Goal: Book appointment/travel/reservation

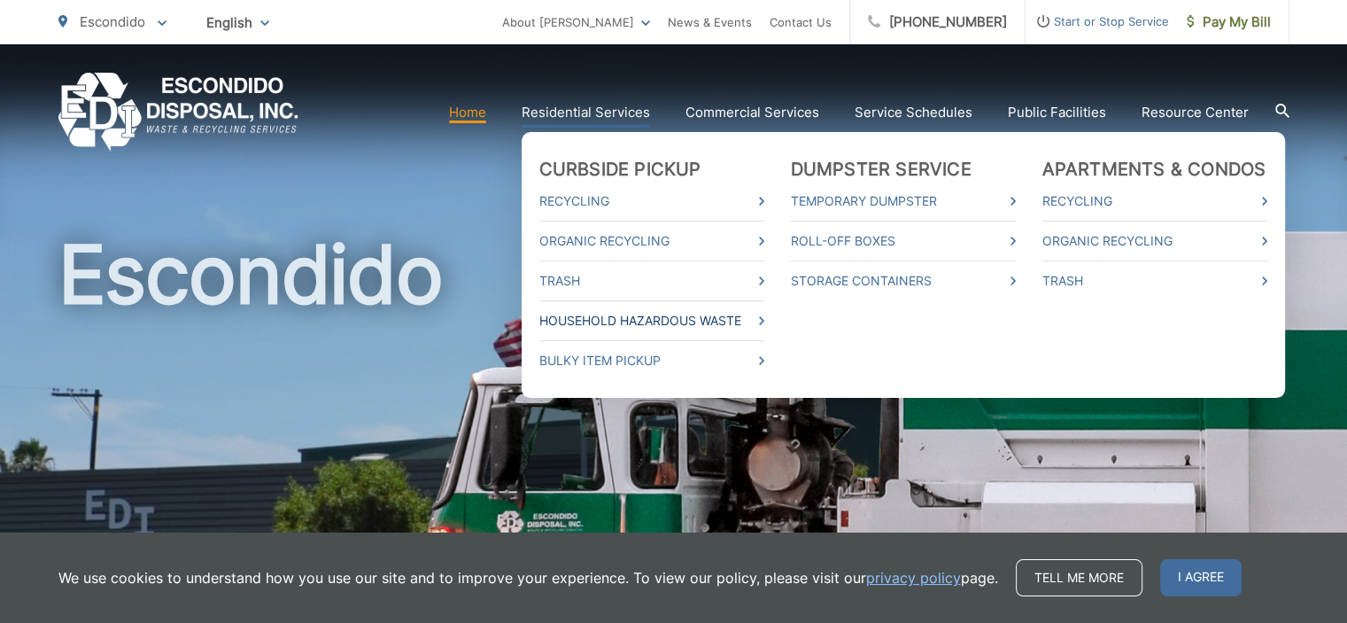
click at [612, 321] on link "Household Hazardous Waste" at bounding box center [651, 320] width 225 height 21
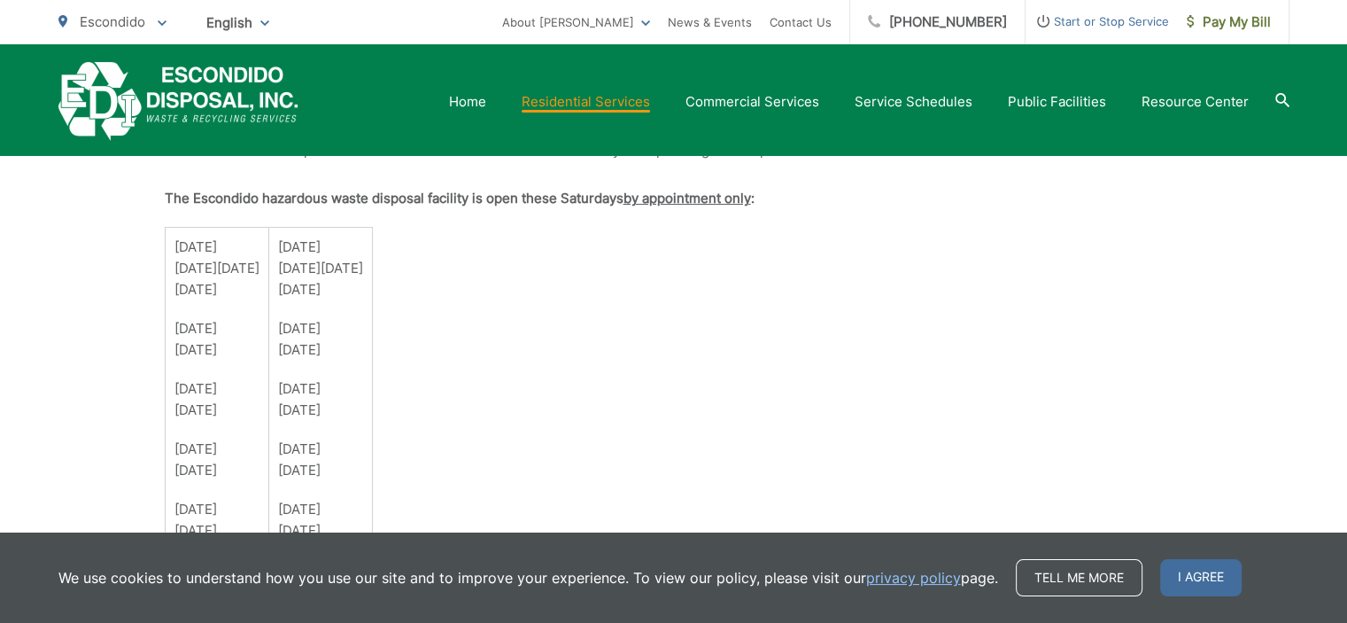
scroll to position [1328, 0]
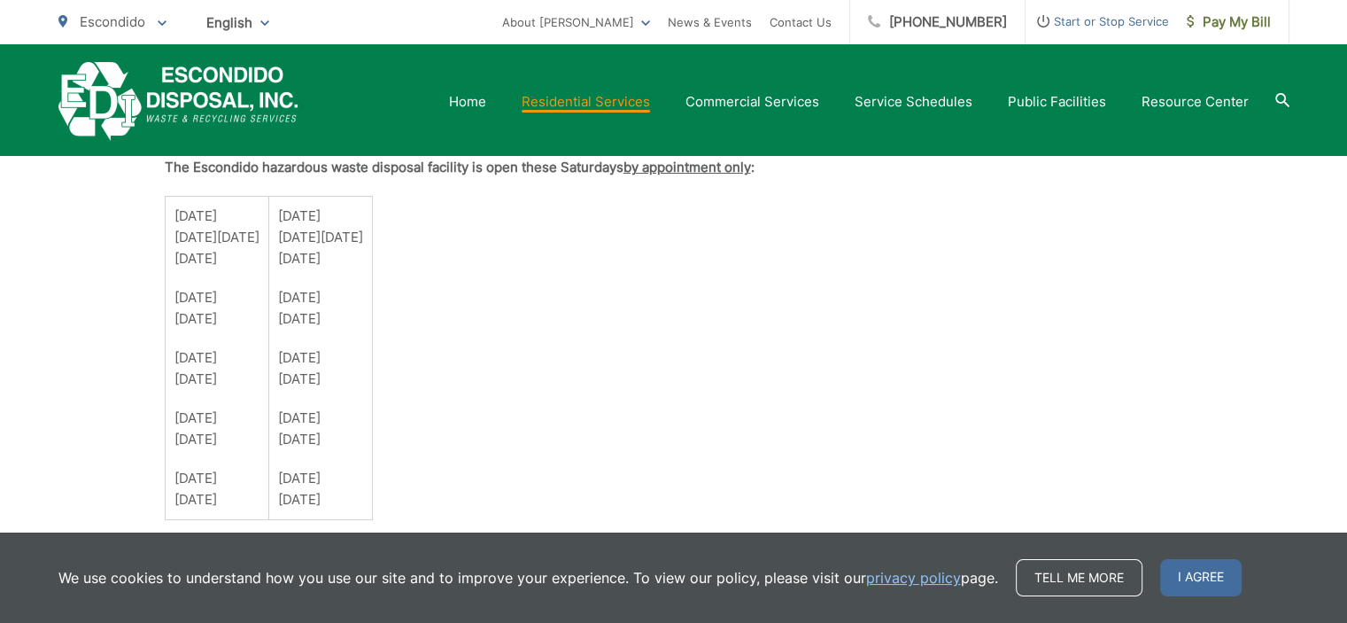
click at [363, 287] on p "[DATE] [DATE]" at bounding box center [320, 308] width 85 height 43
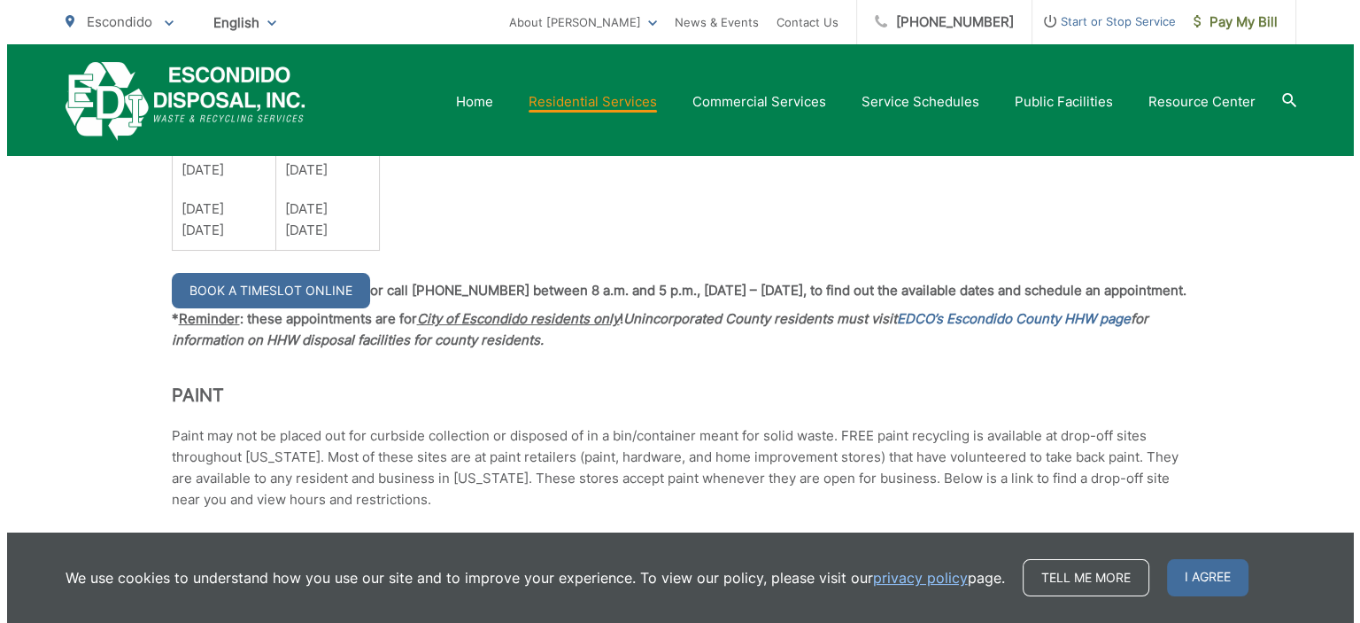
scroll to position [1594, 0]
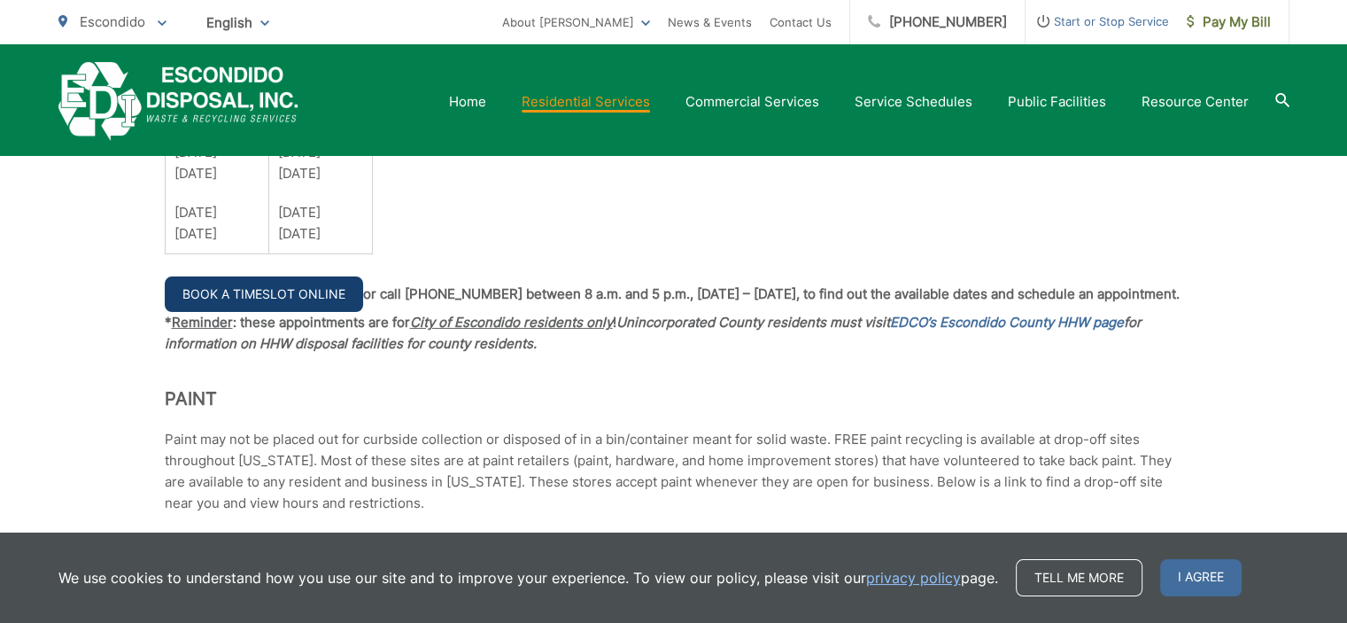
click at [263, 291] on link "Book a Timeslot Online" at bounding box center [264, 293] width 198 height 35
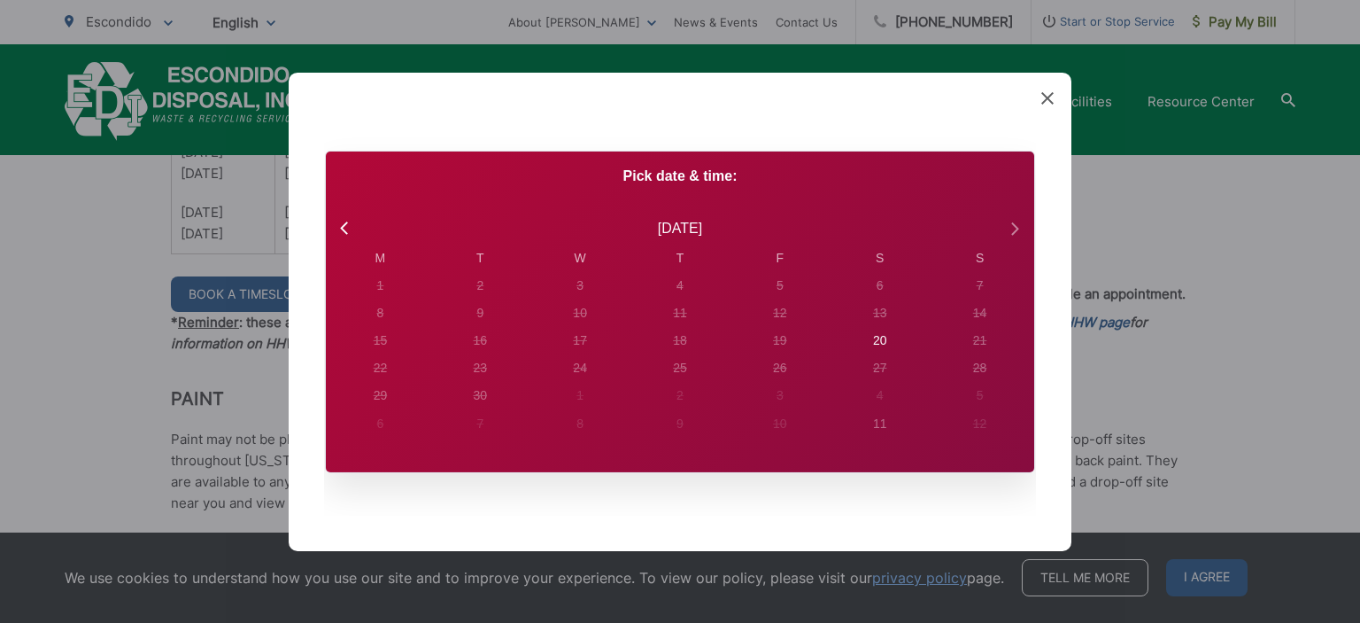
click at [1016, 223] on icon at bounding box center [1014, 227] width 23 height 23
click at [338, 226] on icon at bounding box center [346, 227] width 23 height 23
click at [392, 290] on div "6" at bounding box center [380, 285] width 25 height 25
click at [384, 295] on div "20" at bounding box center [380, 285] width 7 height 19
radio input "true"
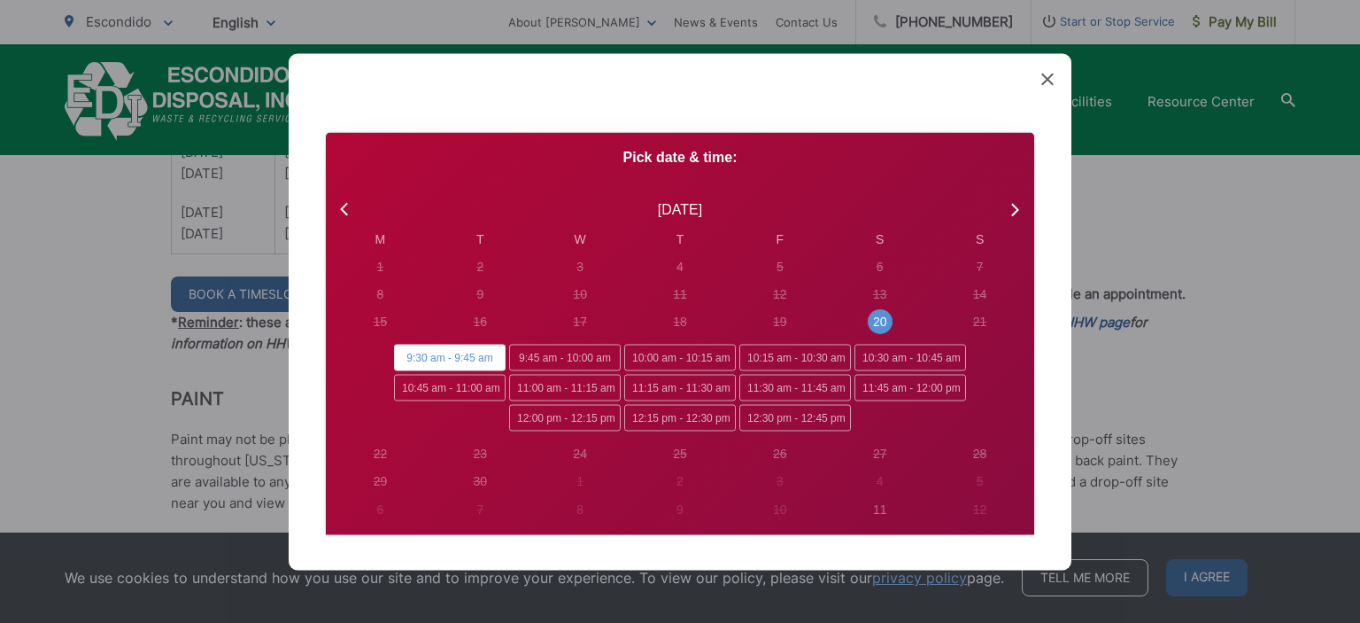
click at [413, 357] on span "9:30 am - 9:45 am" at bounding box center [450, 358] width 112 height 27
click at [406, 356] on input "9:30 am - 9:45 am" at bounding box center [400, 351] width 12 height 12
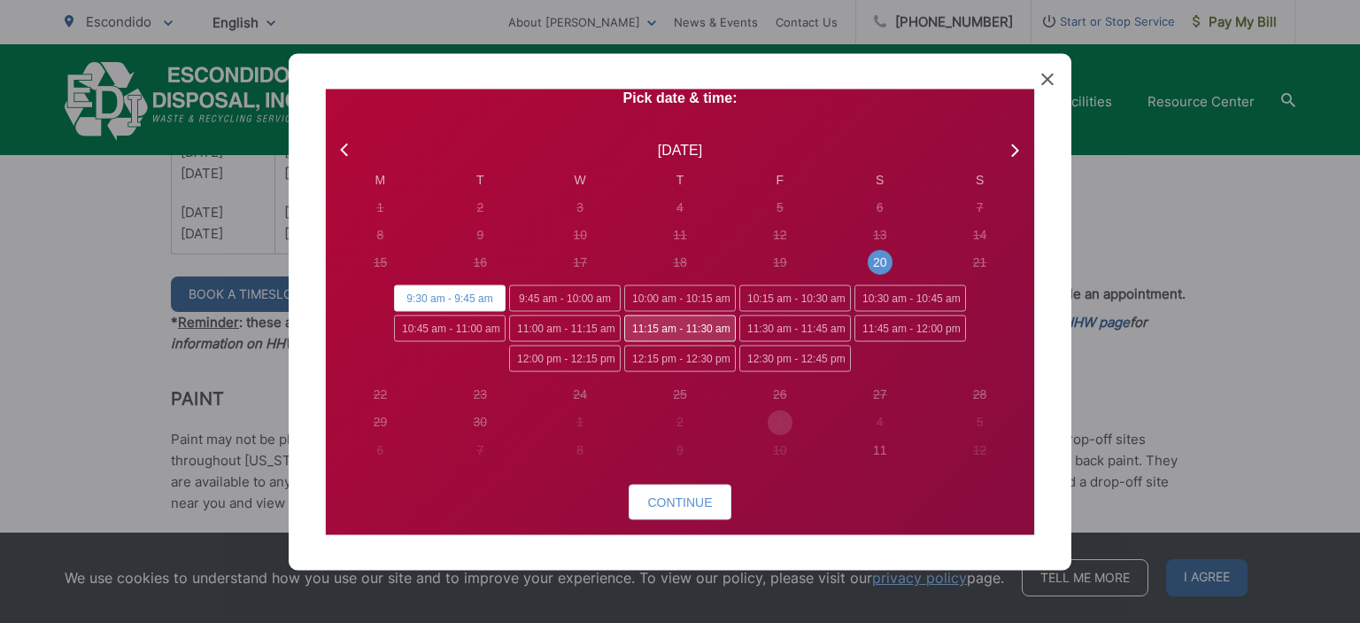
scroll to position [121, 0]
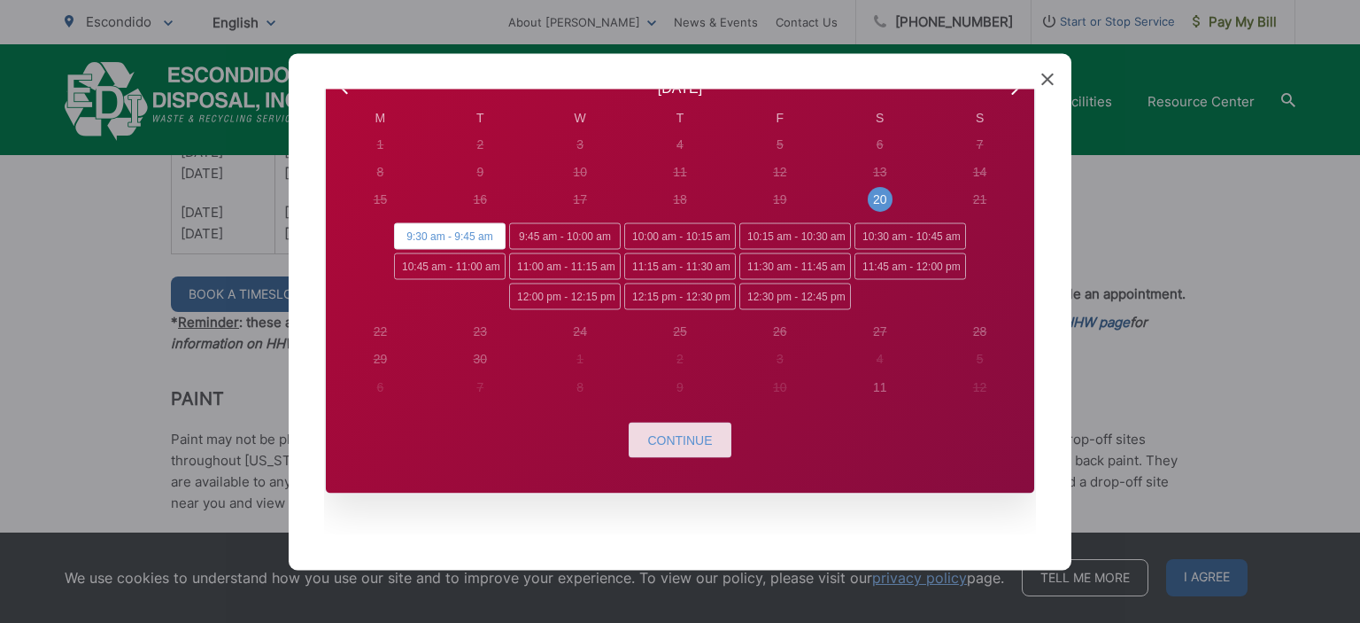
click at [666, 432] on span "Continue" at bounding box center [679, 439] width 65 height 14
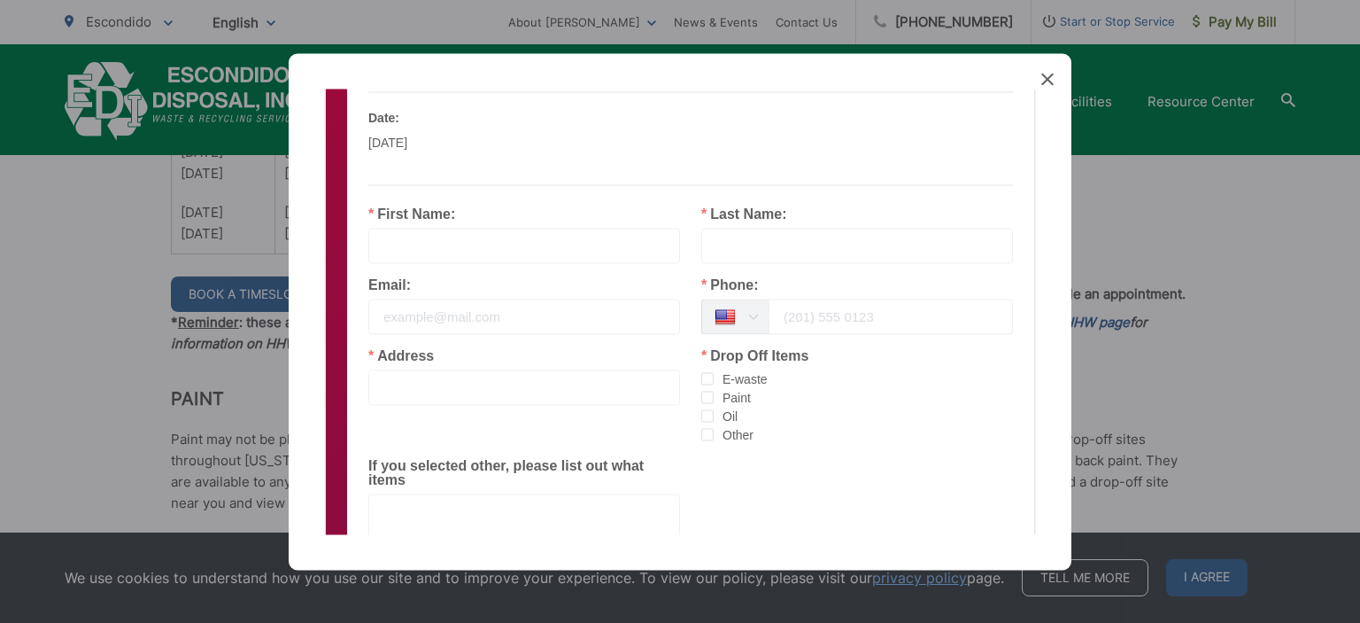
click at [448, 212] on label "First Name:" at bounding box center [411, 213] width 87 height 14
click at [515, 212] on div "First Name:" at bounding box center [524, 234] width 312 height 57
click at [476, 246] on input "text" at bounding box center [524, 245] width 312 height 35
type input "Jeffrey"
type input "Royer"
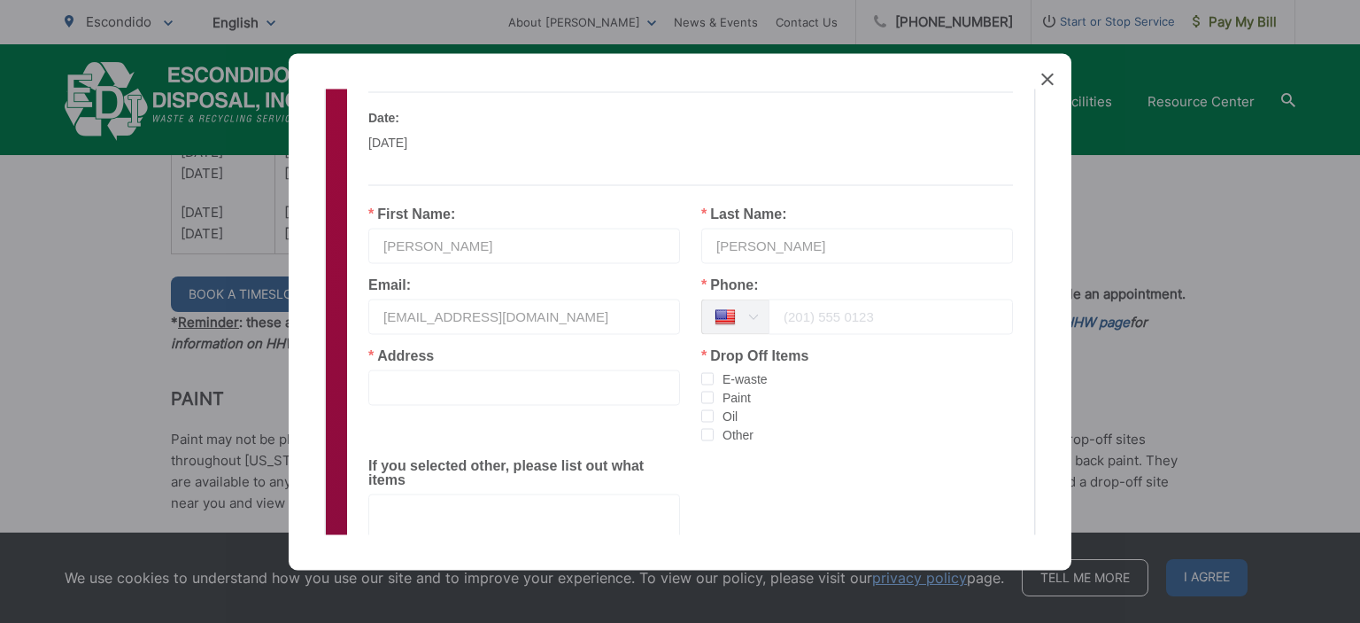
type input "teddybehr1966@gmail.com"
type input "6199934659"
click at [392, 377] on input "text" at bounding box center [524, 386] width 312 height 35
type input "1435 S. Maple St"
click at [701, 375] on span "checkbox-group" at bounding box center [707, 378] width 12 height 12
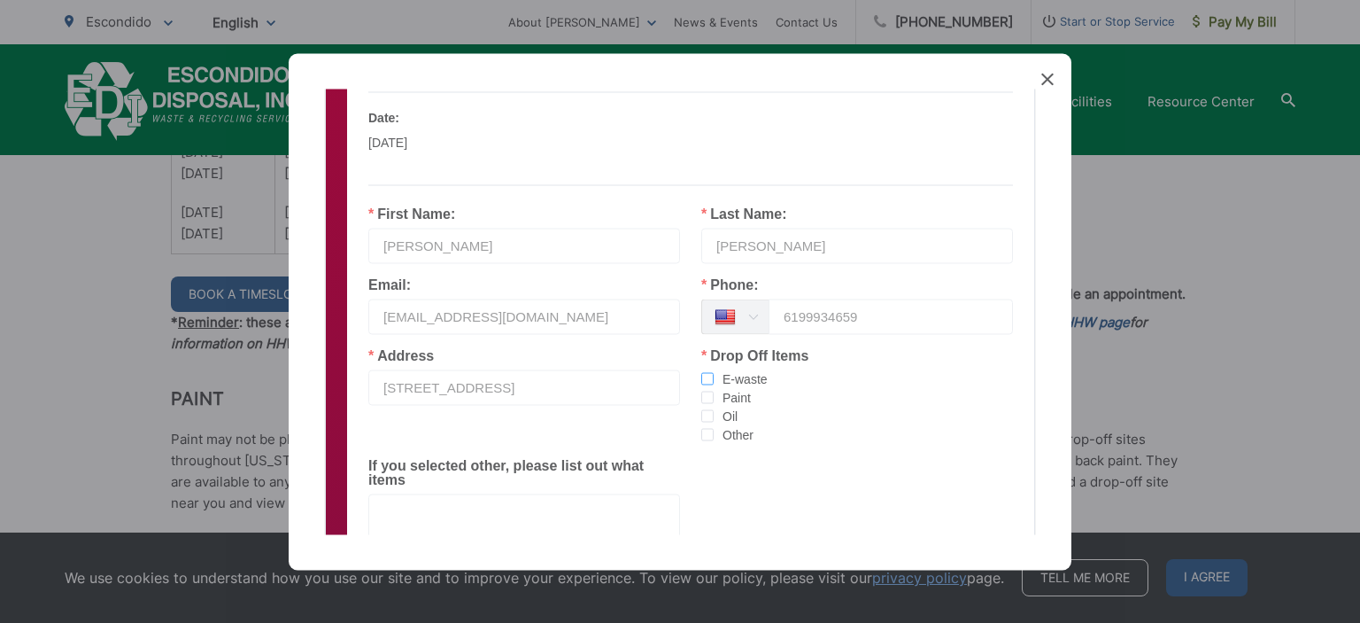
click at [714, 372] on input "E-waste" at bounding box center [714, 372] width 0 height 0
click at [703, 434] on span "checkbox-group" at bounding box center [707, 434] width 12 height 12
click at [714, 428] on input "Other" at bounding box center [714, 428] width 0 height 0
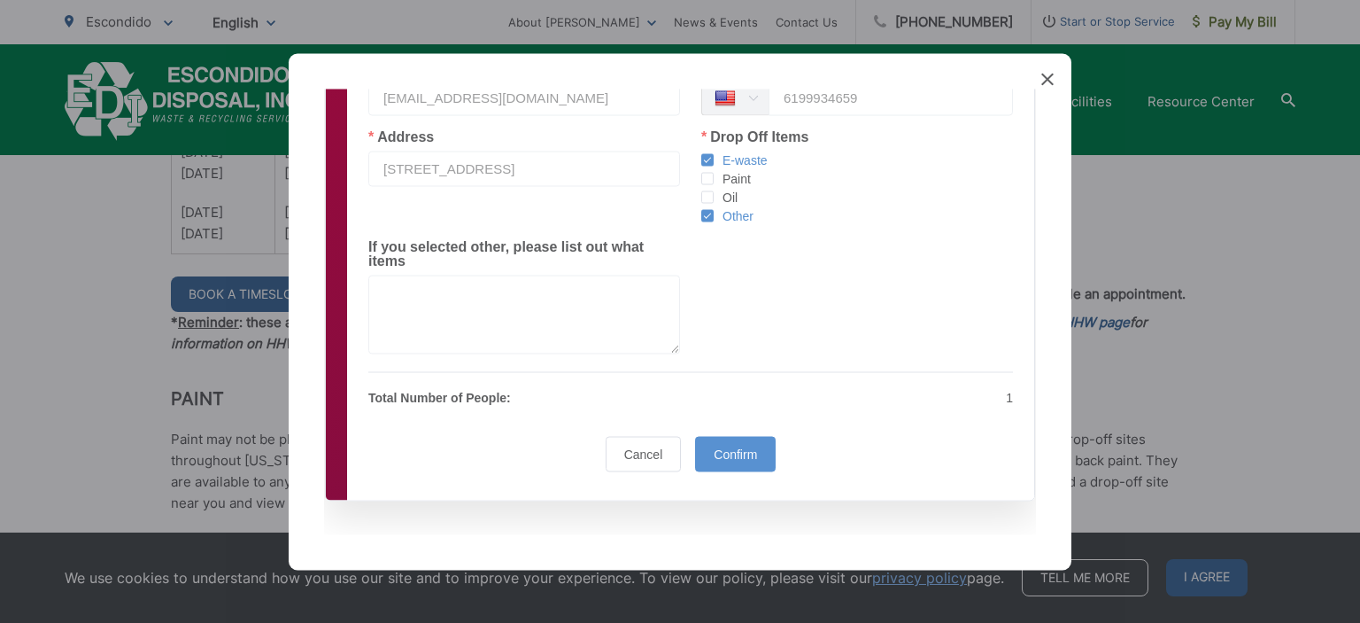
scroll to position [347, 0]
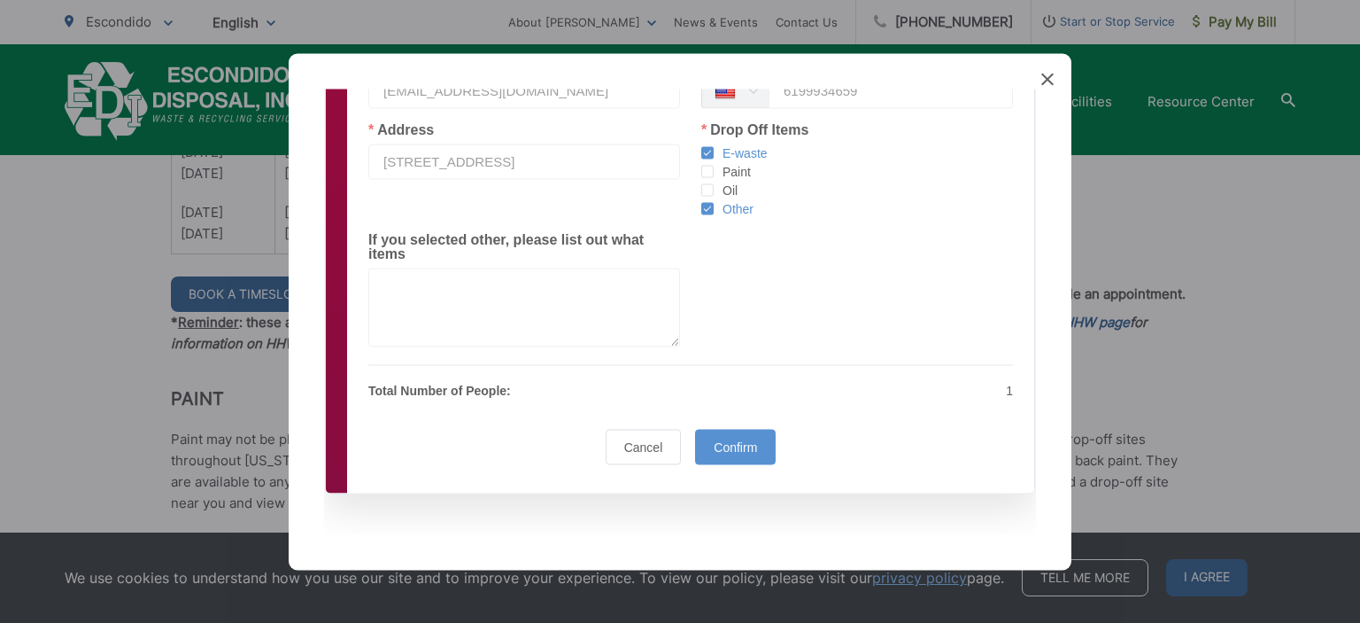
click at [705, 208] on span "checkbox-group" at bounding box center [707, 208] width 12 height 12
click at [714, 202] on input "Other" at bounding box center [714, 202] width 0 height 0
click at [726, 445] on span "Confirm" at bounding box center [735, 446] width 43 height 14
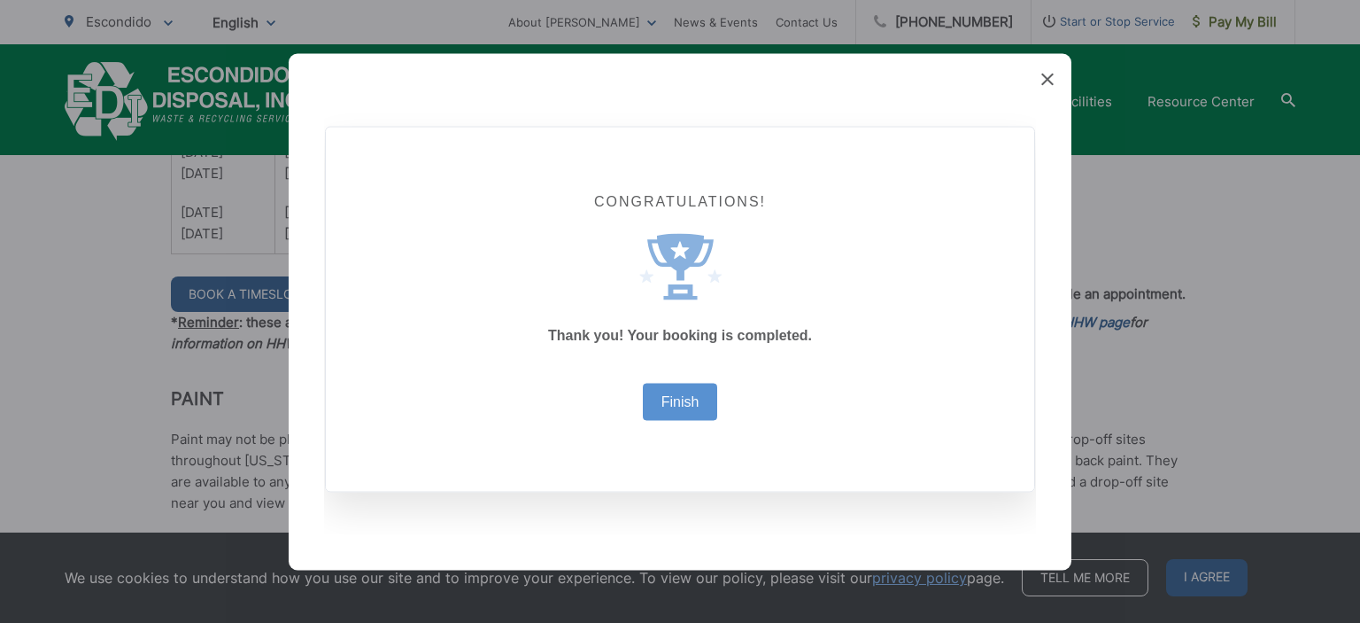
scroll to position [4, 0]
click at [677, 404] on link "Finish" at bounding box center [681, 402] width 38 height 14
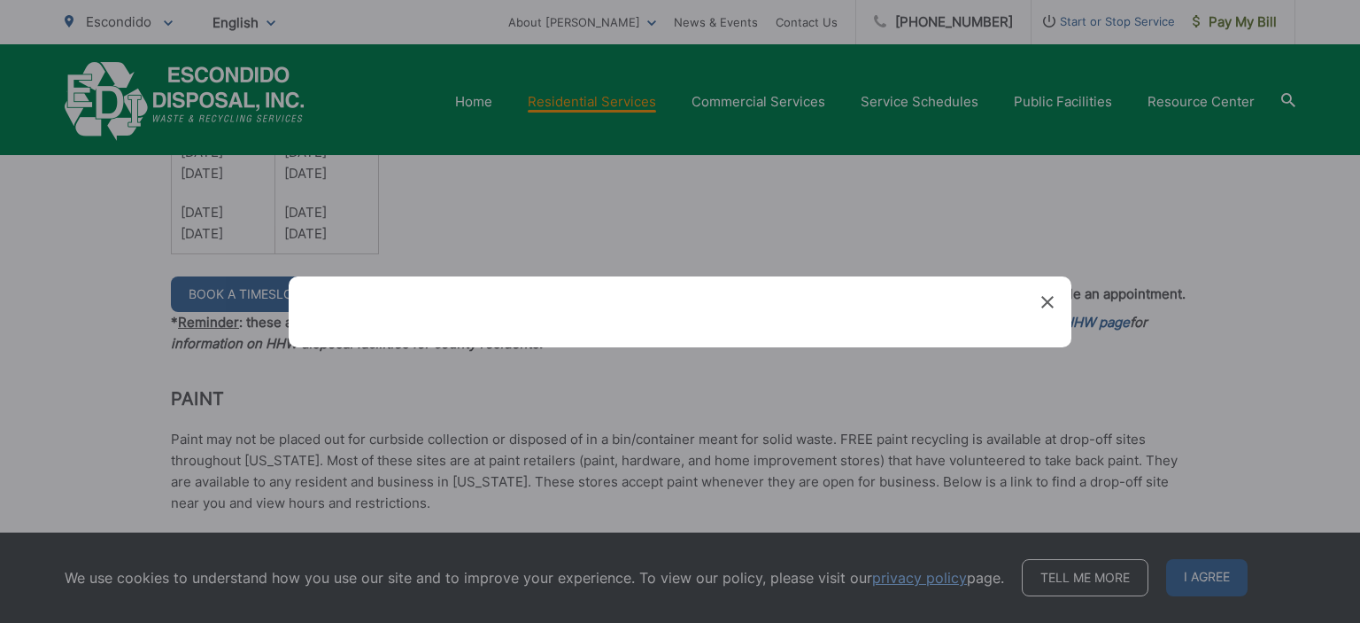
scroll to position [0, 0]
